Goal: Task Accomplishment & Management: Manage account settings

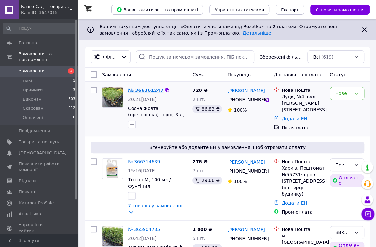
click at [146, 91] on link "№ 366361247" at bounding box center [145, 90] width 35 height 5
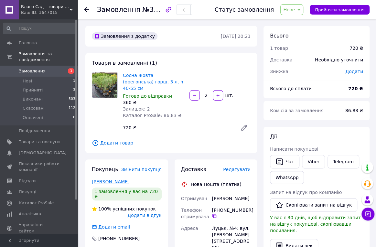
click at [104, 179] on link "Несмянович Ігор" at bounding box center [110, 181] width 37 height 5
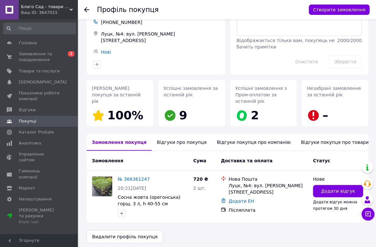
scroll to position [33, 0]
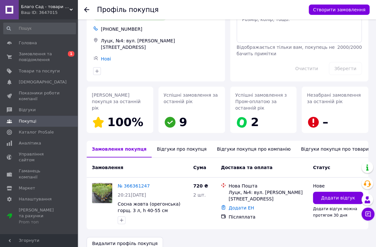
click at [170, 151] on div "Відгуки про покупця" at bounding box center [181, 148] width 60 height 17
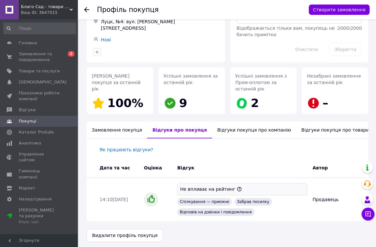
scroll to position [53, 0]
click at [253, 121] on div "Відгуки покупця про компанію" at bounding box center [254, 129] width 84 height 17
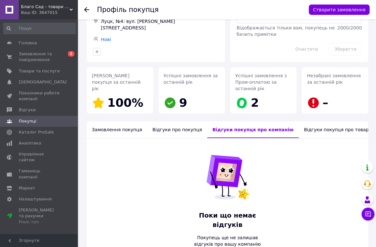
click at [306, 123] on div "Відгуки покупця про товари" at bounding box center [337, 129] width 78 height 17
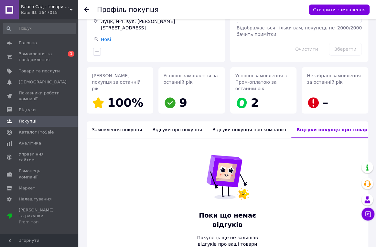
click at [112, 124] on div "Замовлення покупця" at bounding box center [117, 129] width 60 height 17
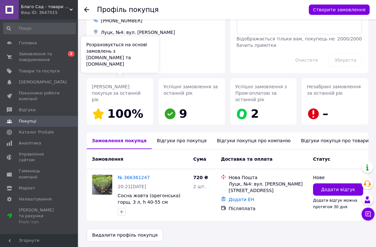
scroll to position [0, 0]
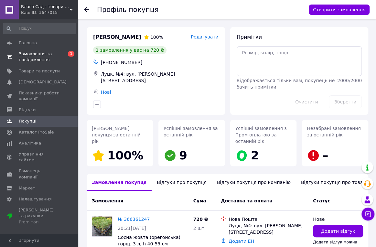
click at [38, 54] on span "Замовлення та повідомлення" at bounding box center [39, 57] width 41 height 12
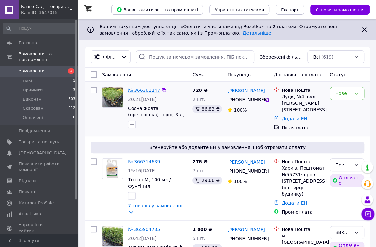
click at [147, 91] on link "№ 366361247" at bounding box center [144, 90] width 32 height 5
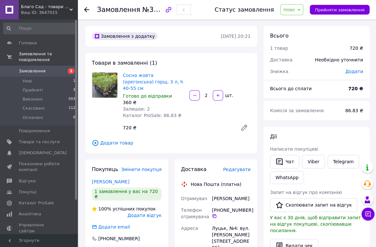
click at [147, 93] on span "Готово до відправки" at bounding box center [147, 95] width 49 height 5
click at [342, 6] on button "Прийняти замовлення" at bounding box center [339, 10] width 60 height 10
click at [89, 8] on div at bounding box center [90, 9] width 13 height 19
click at [86, 9] on use at bounding box center [86, 9] width 5 height 5
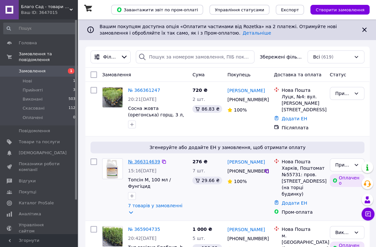
click at [143, 160] on link "№ 366314639" at bounding box center [144, 161] width 32 height 5
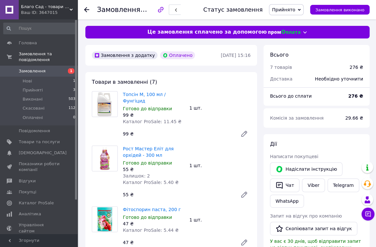
click at [85, 11] on icon at bounding box center [86, 9] width 5 height 5
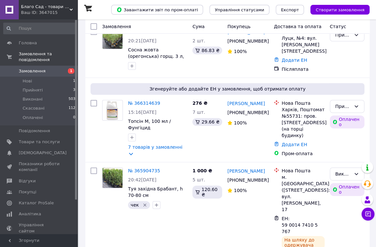
scroll to position [60, 0]
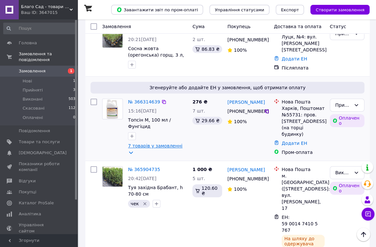
click at [142, 143] on link "7 товарів у замовленні" at bounding box center [155, 145] width 54 height 5
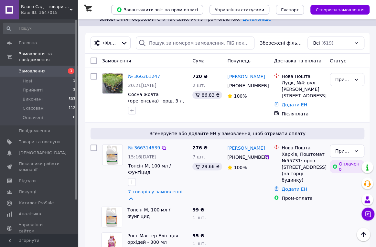
scroll to position [0, 0]
